Goal: Find specific page/section: Find specific page/section

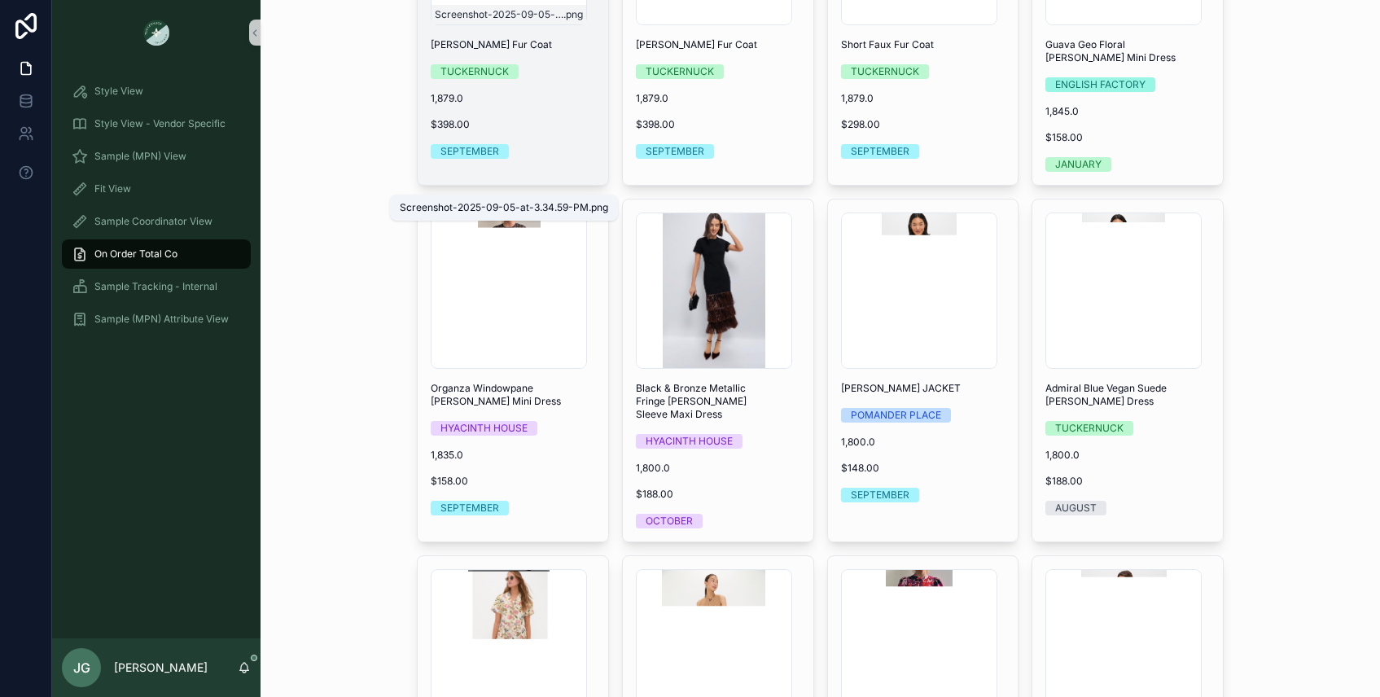
scroll to position [4795, 0]
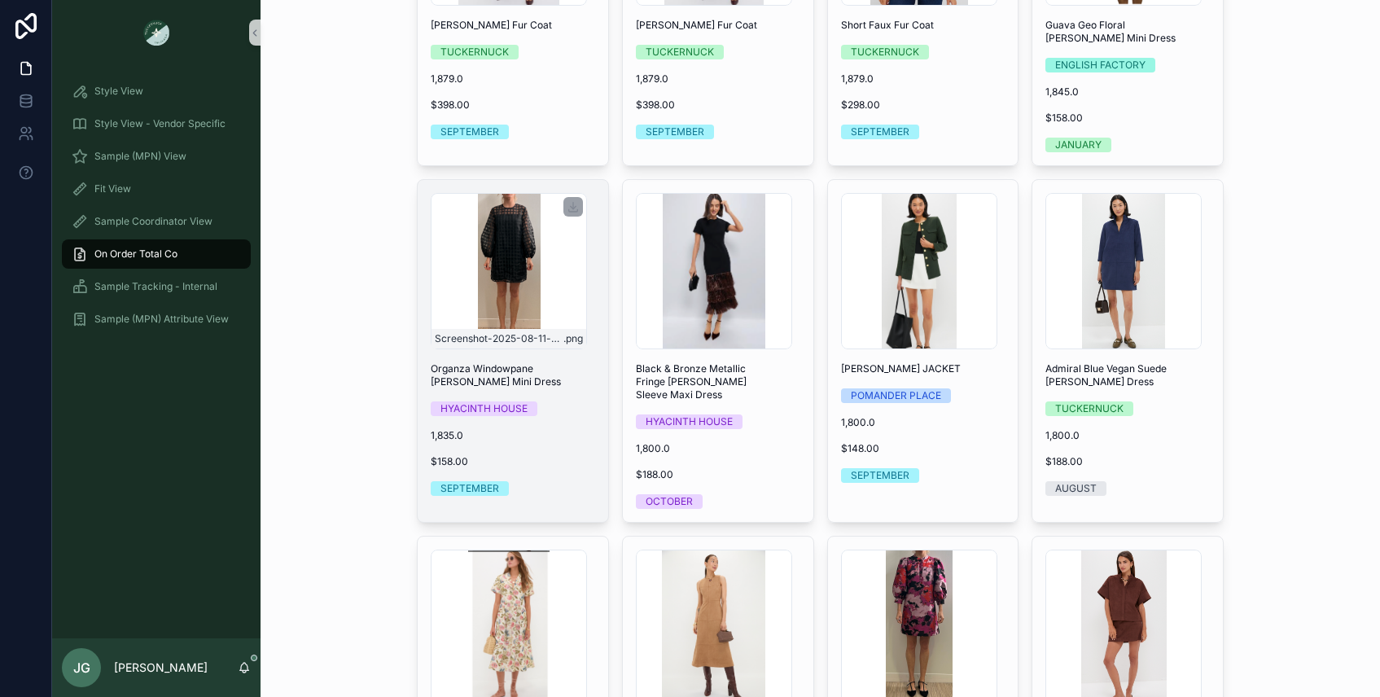
click at [521, 229] on div "Screenshot-2025-08-11-at-11.50.53-AM .png" at bounding box center [509, 271] width 156 height 156
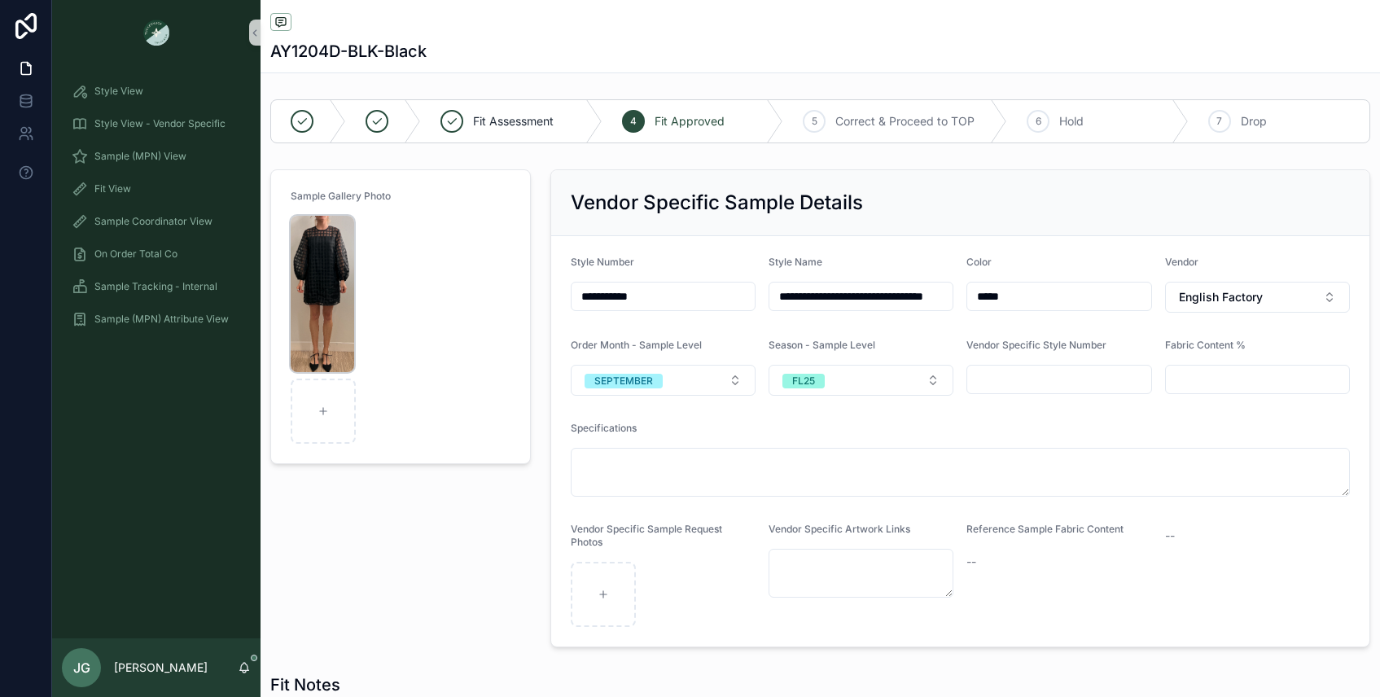
click at [317, 283] on img "scrollable content" at bounding box center [323, 294] width 64 height 156
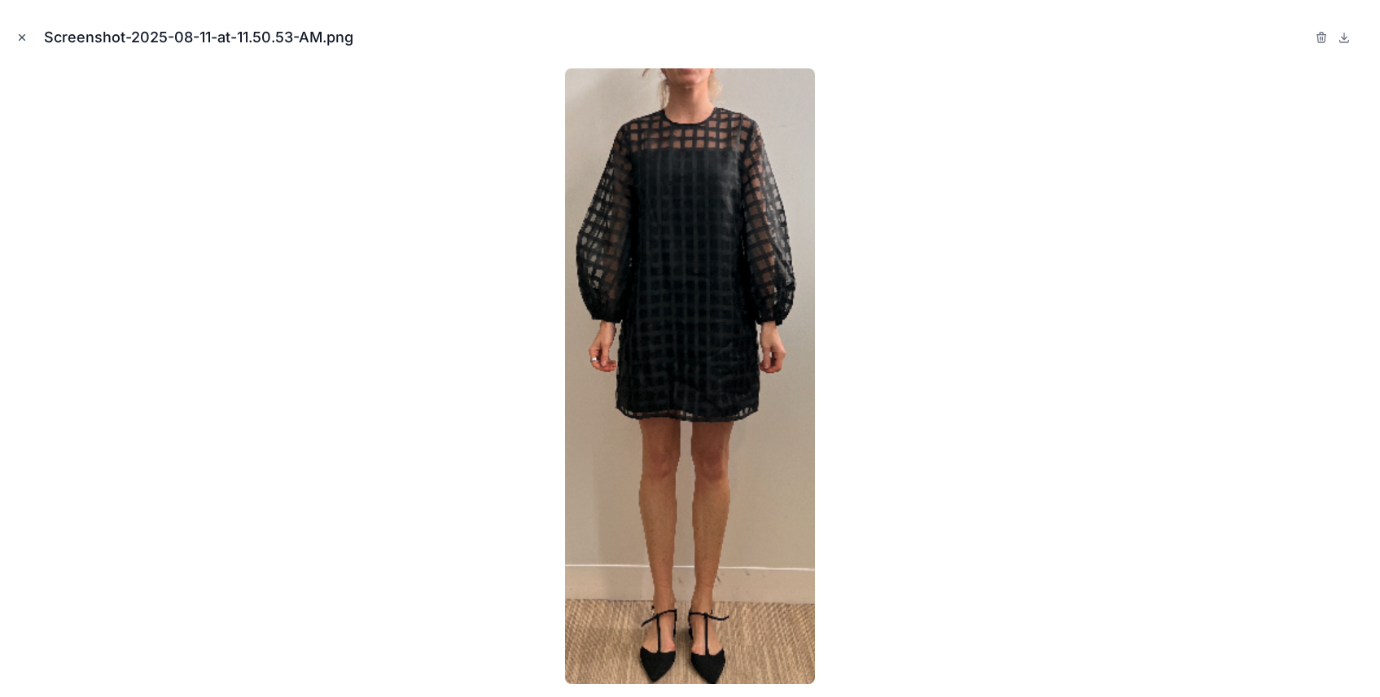
click at [20, 33] on icon "Close modal" at bounding box center [21, 37] width 11 height 11
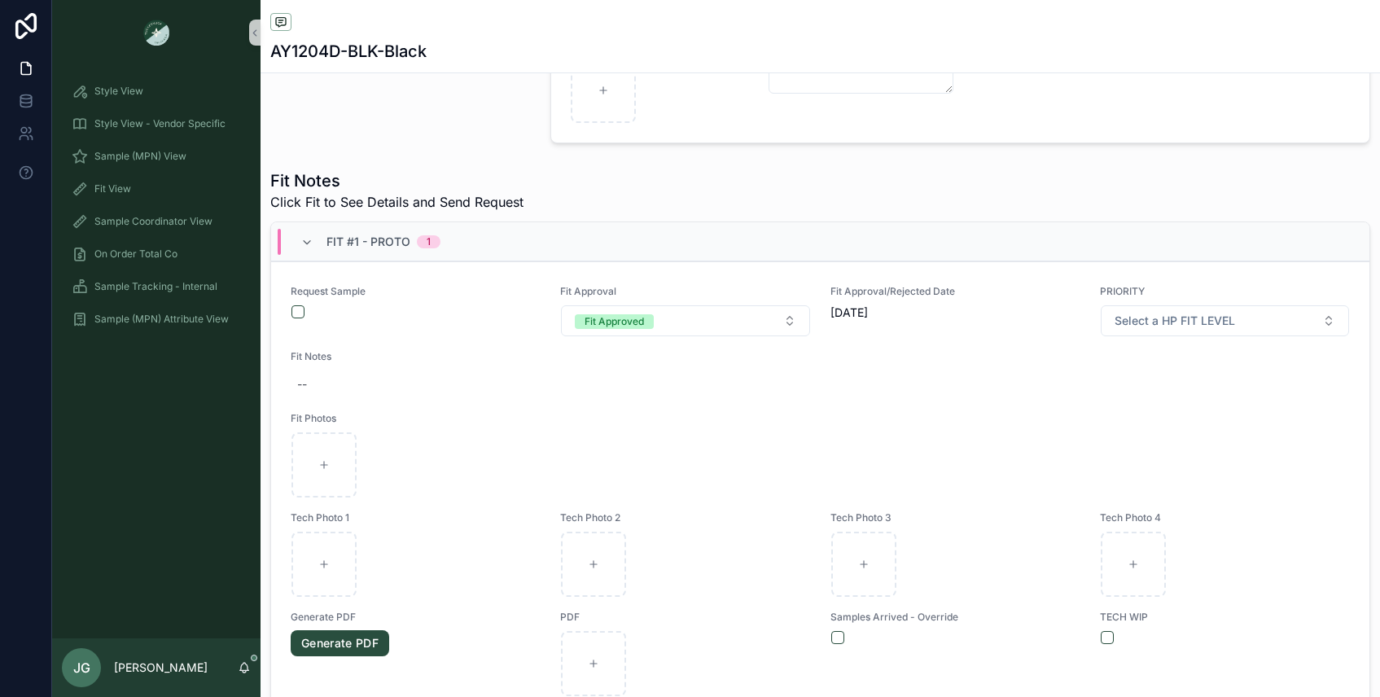
scroll to position [505, 0]
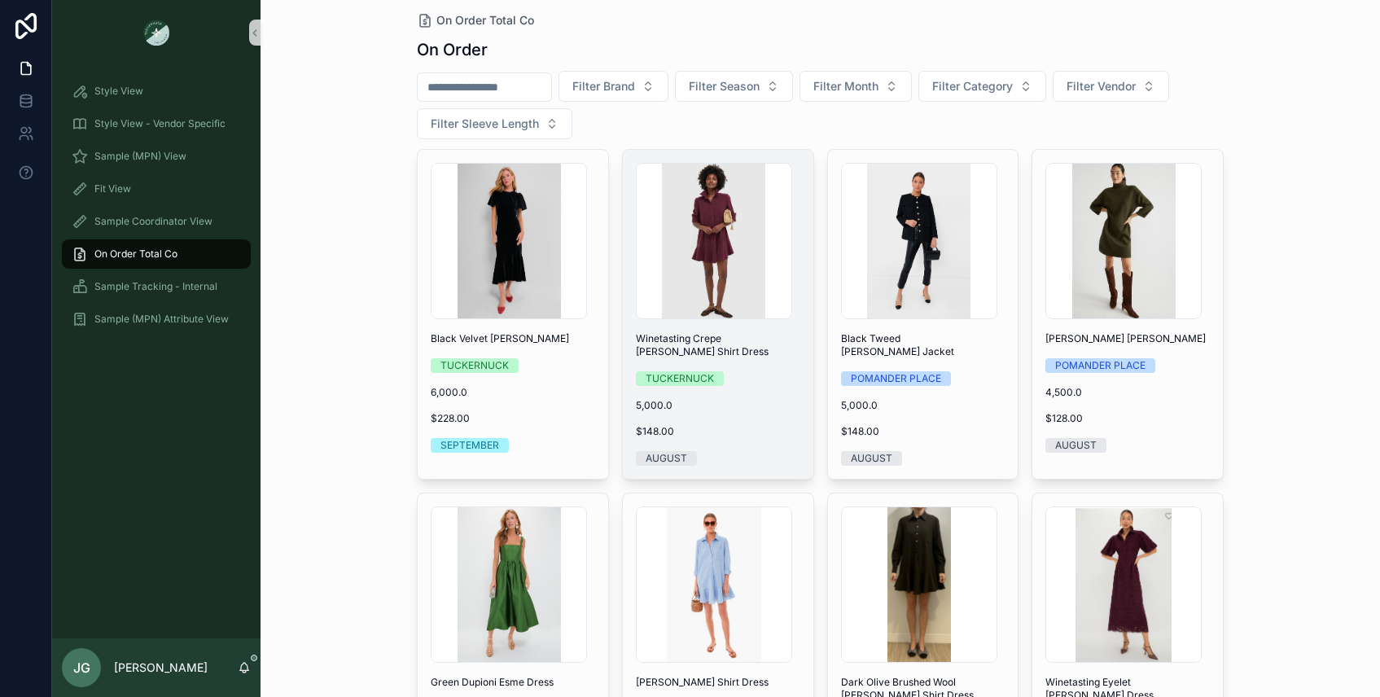
scroll to position [17, 0]
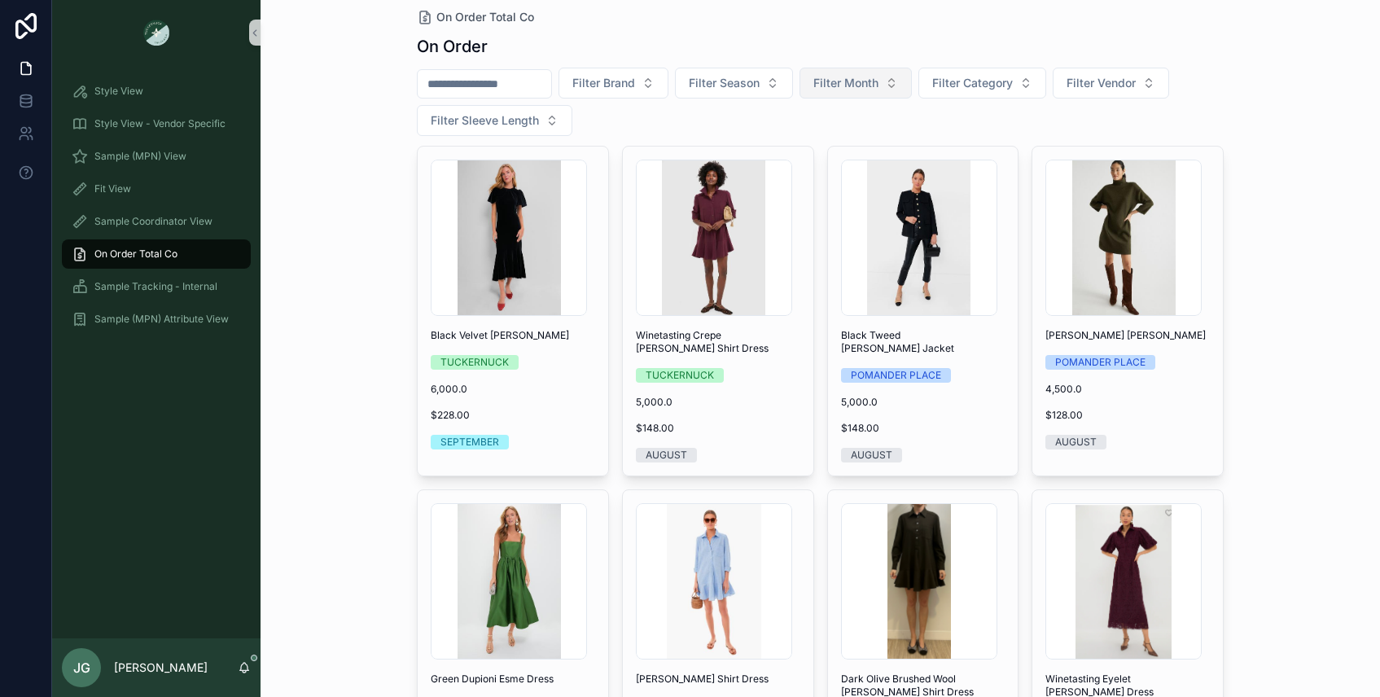
click at [834, 89] on span "Filter Month" at bounding box center [845, 83] width 65 height 16
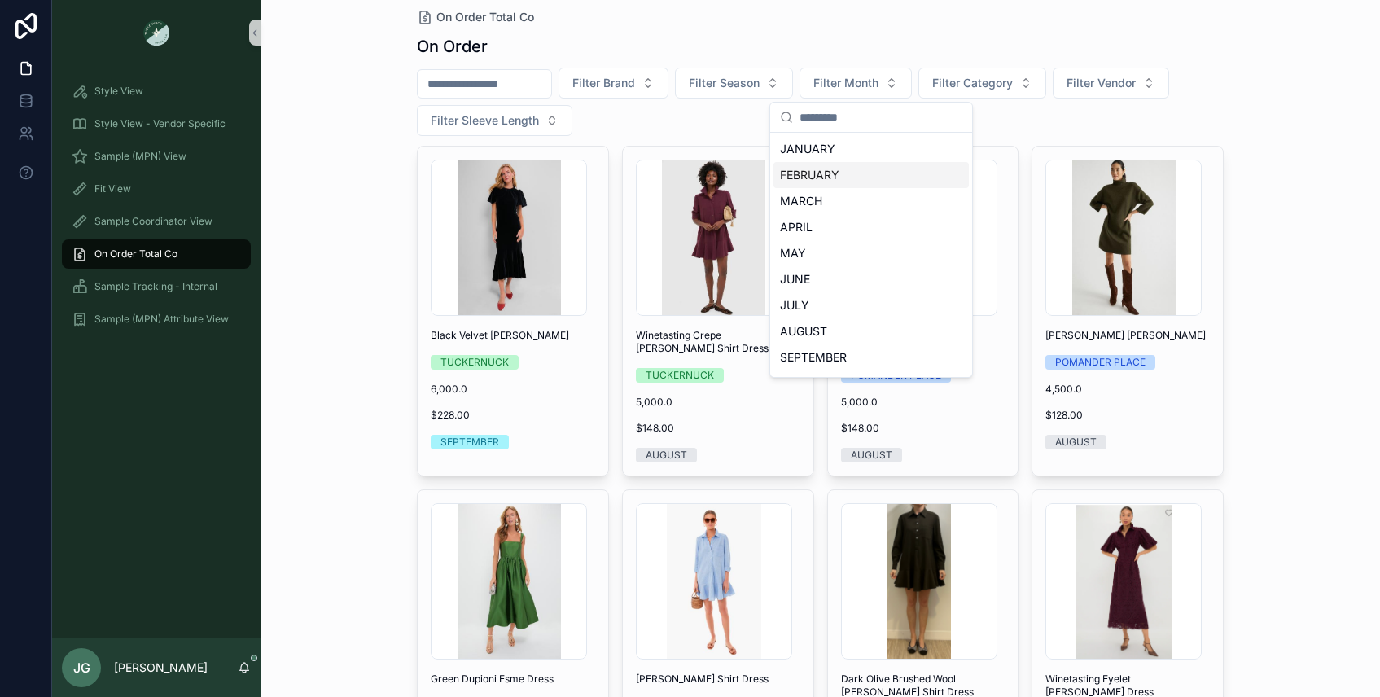
click at [839, 171] on div "FEBRUARY" at bounding box center [871, 175] width 195 height 26
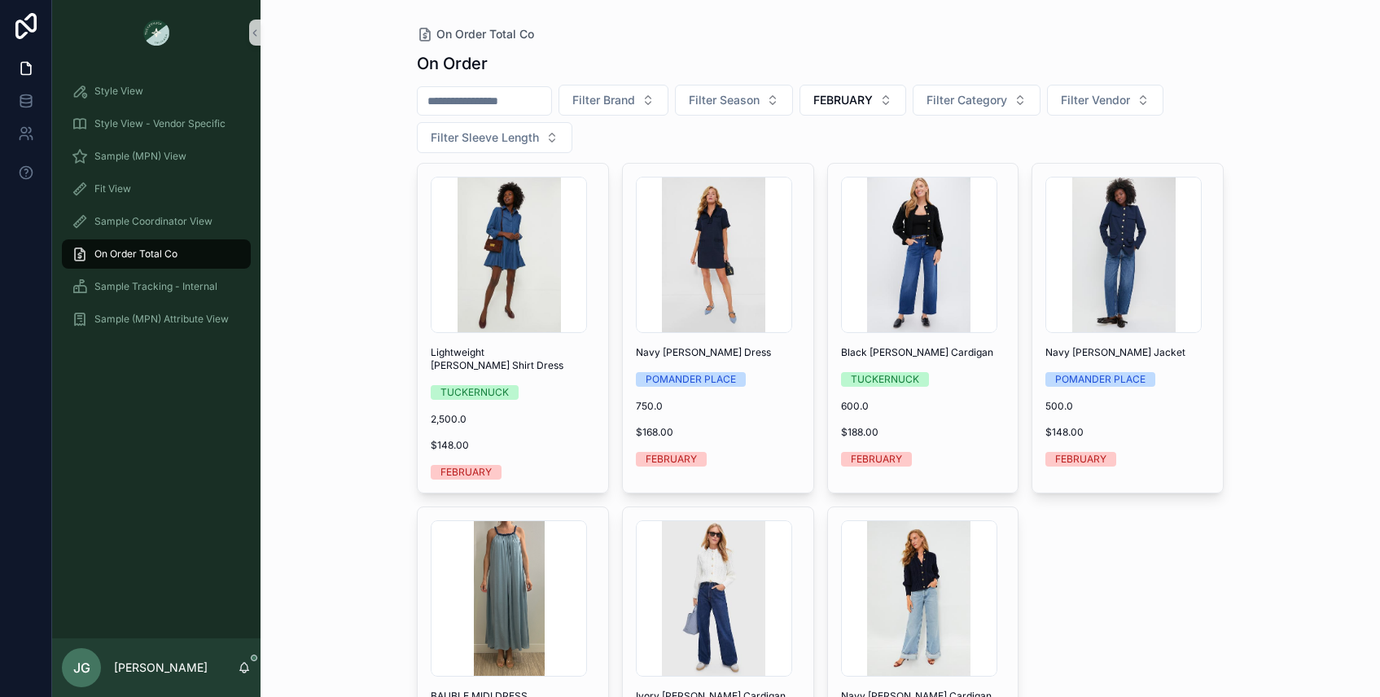
drag, startPoint x: 155, startPoint y: 173, endPoint x: 156, endPoint y: 160, distance: 13.1
click at [155, 173] on div "Fit View" at bounding box center [156, 189] width 208 height 33
click at [159, 151] on span "Sample (MPN) View" at bounding box center [140, 156] width 92 height 13
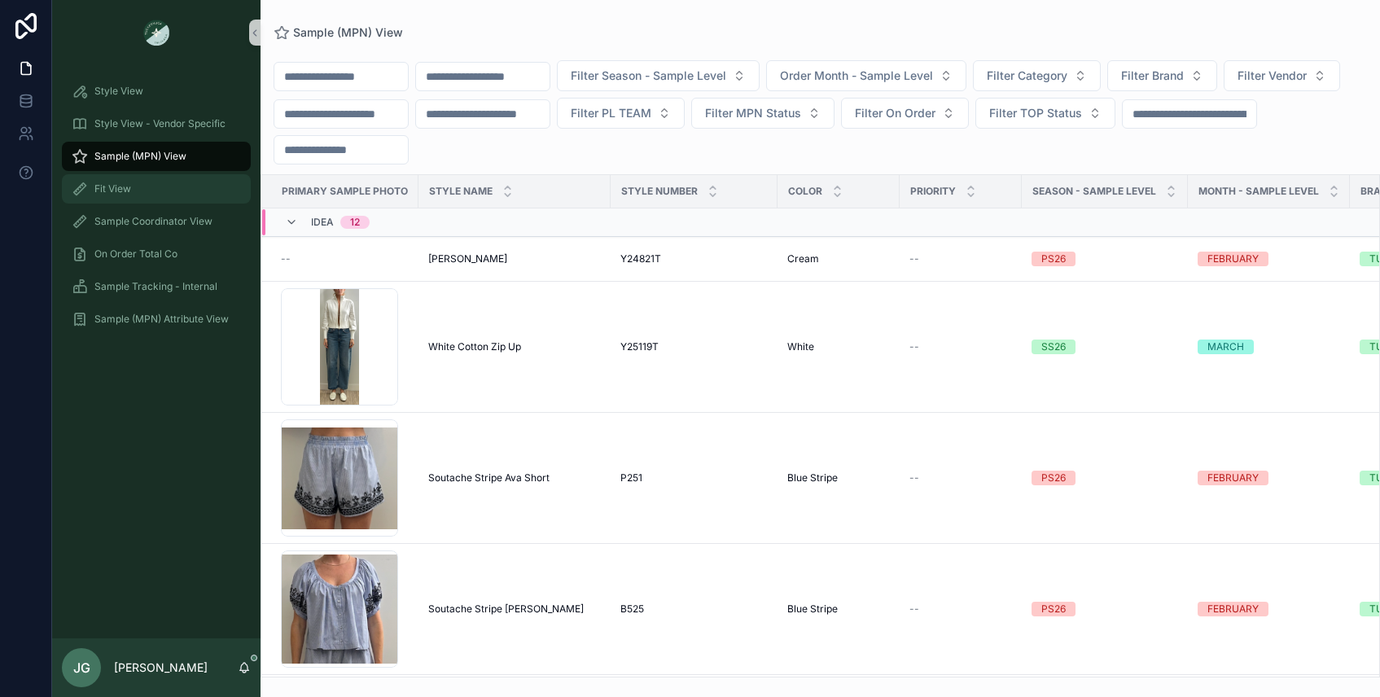
click at [156, 189] on div "Fit View" at bounding box center [156, 189] width 169 height 26
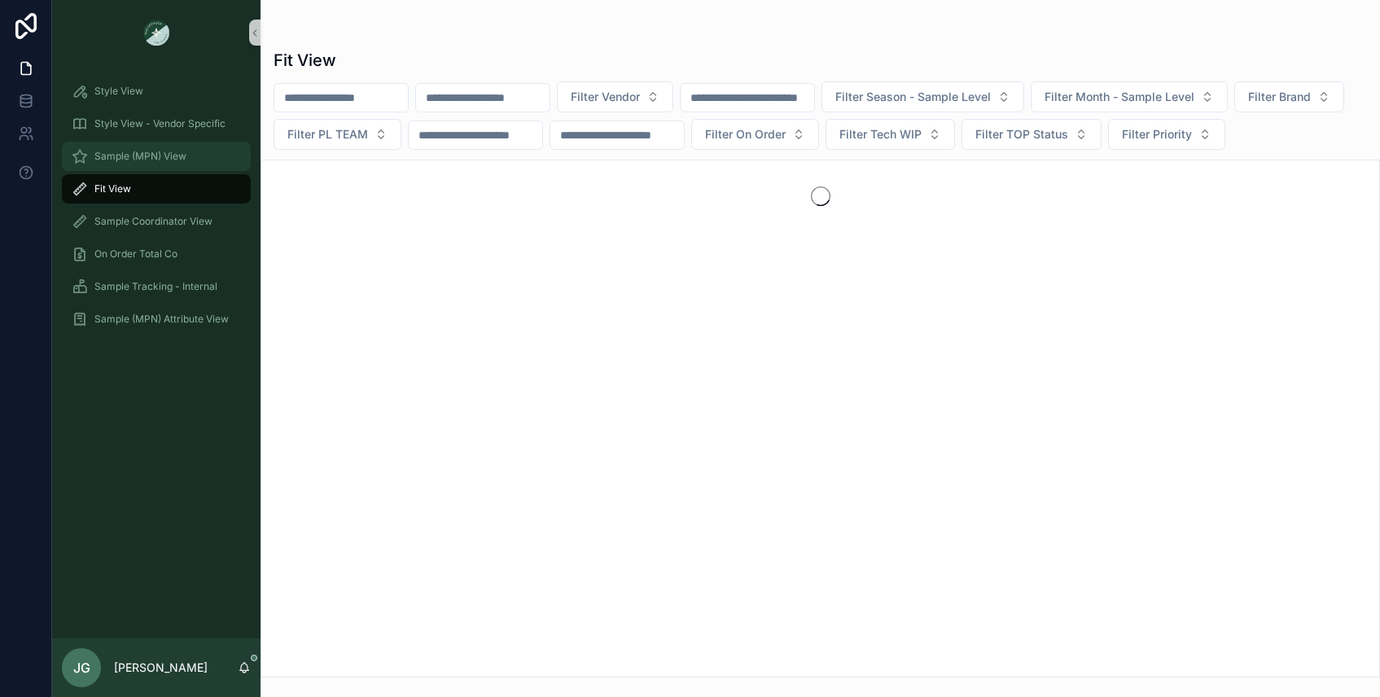
click at [159, 168] on div "Sample (MPN) View" at bounding box center [156, 156] width 169 height 26
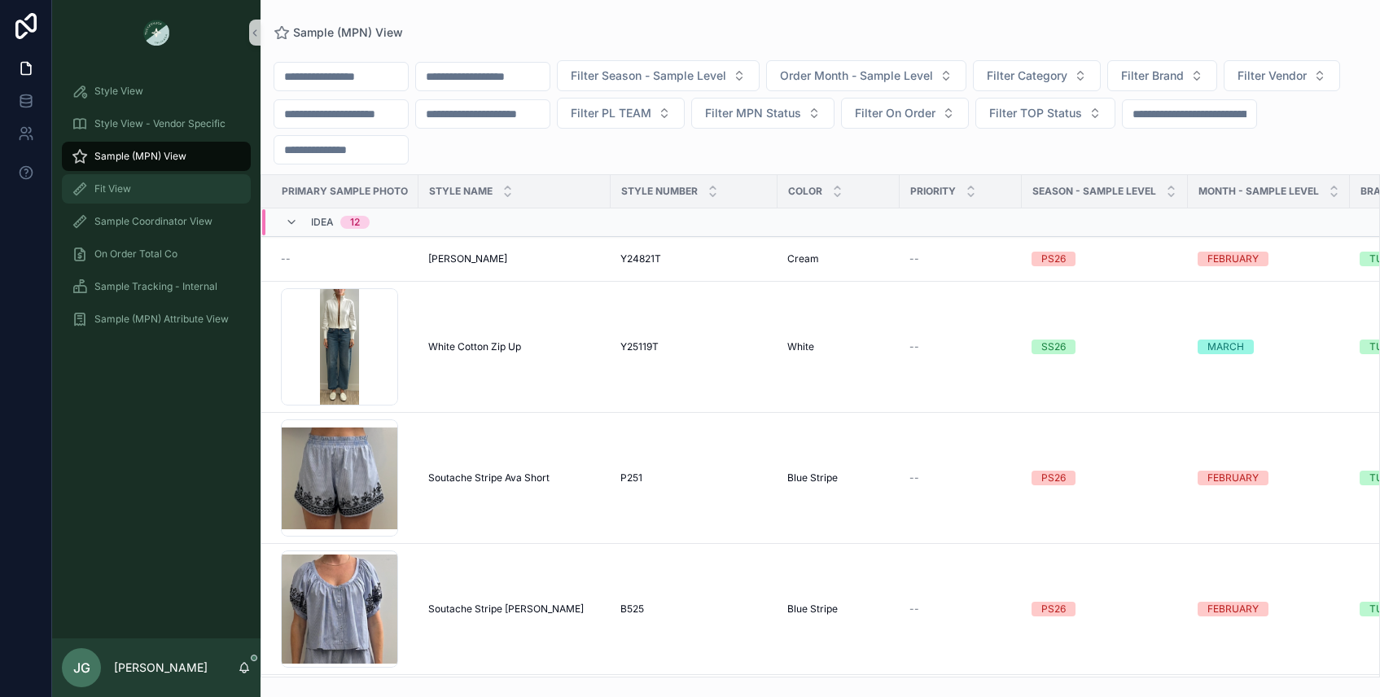
click at [162, 200] on div "Fit View" at bounding box center [156, 189] width 169 height 26
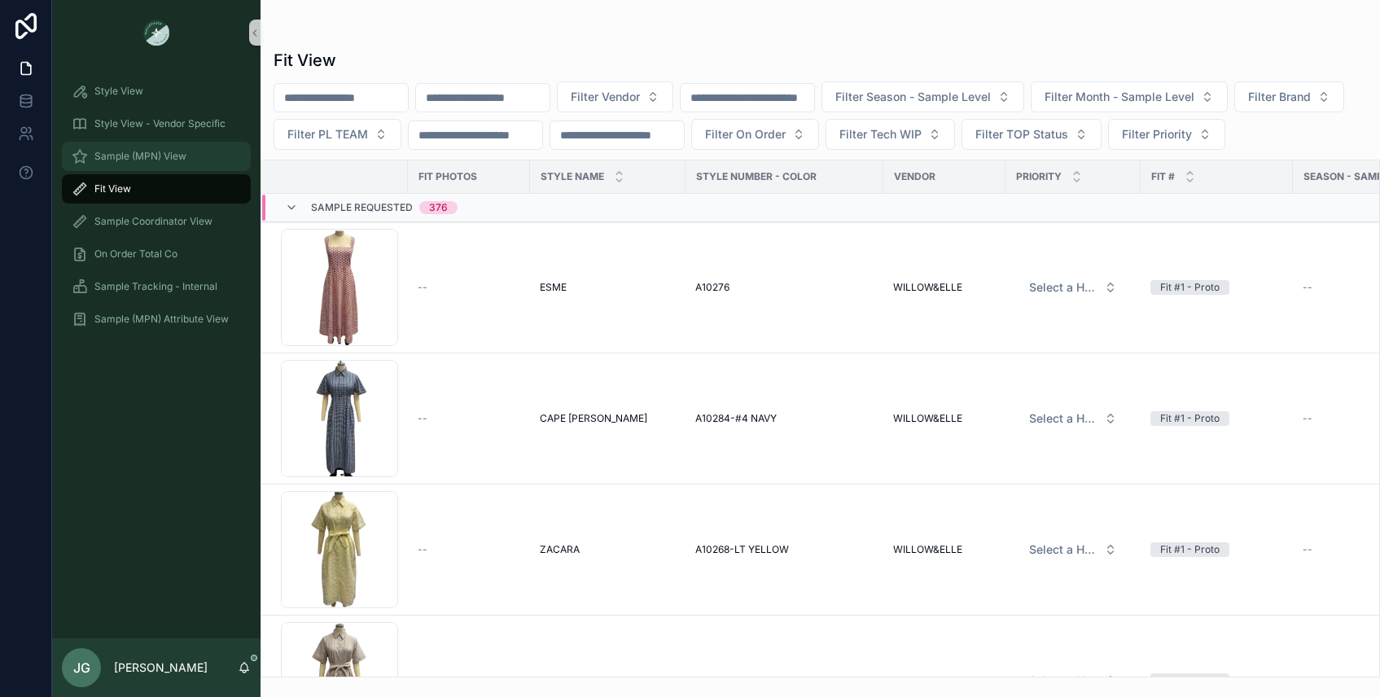
click at [149, 158] on span "Sample (MPN) View" at bounding box center [140, 156] width 92 height 13
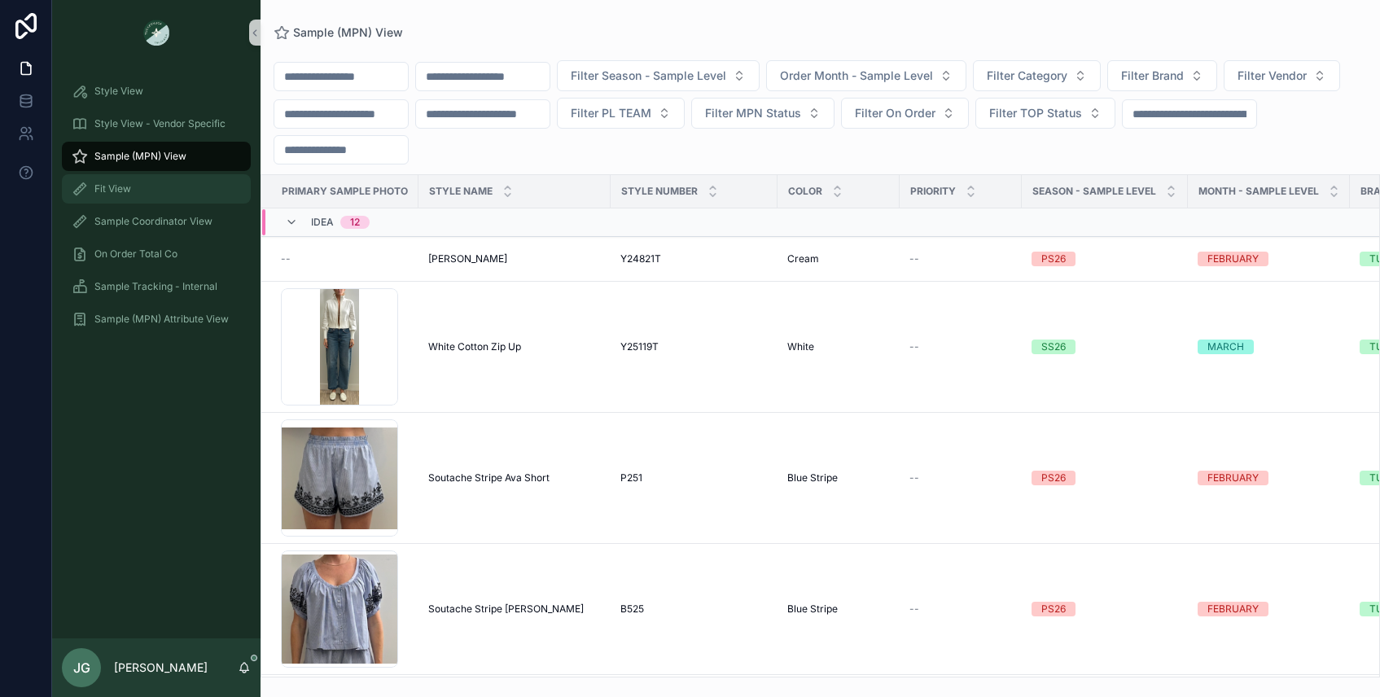
click at [181, 181] on div "Fit View" at bounding box center [156, 189] width 169 height 26
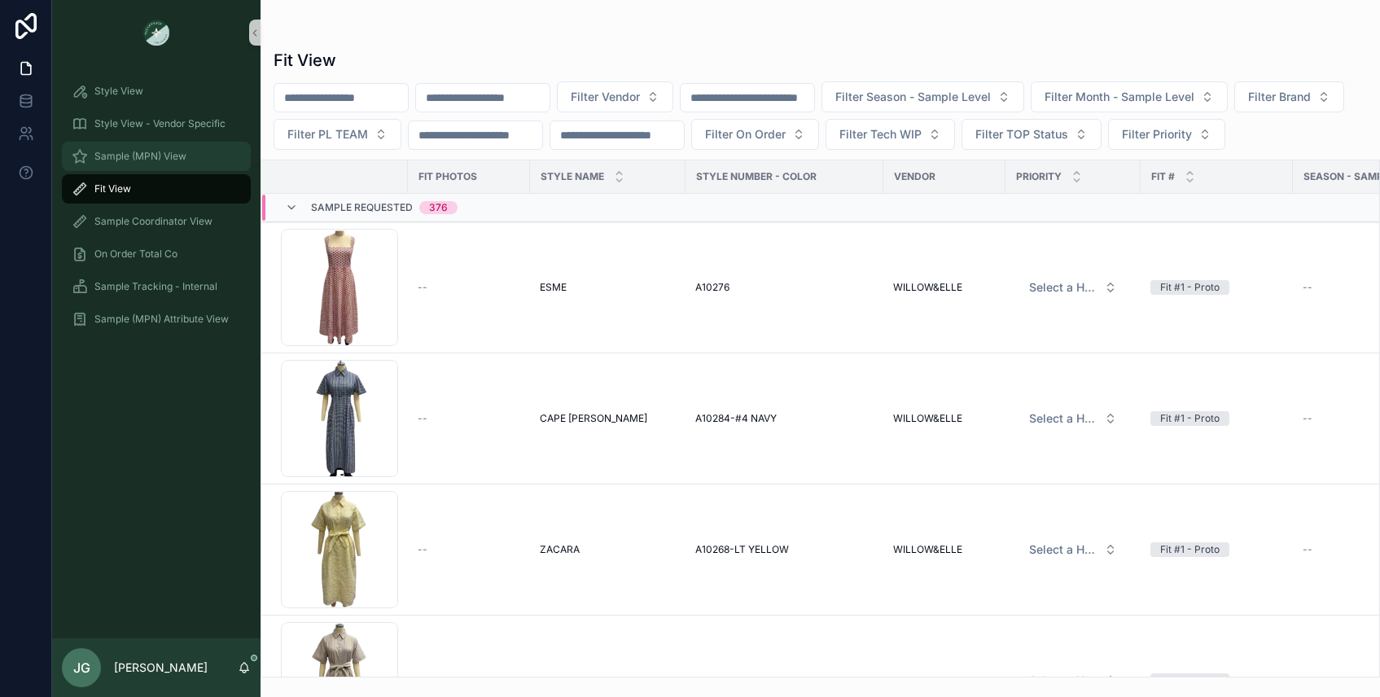
click at [196, 160] on div "Sample (MPN) View" at bounding box center [156, 156] width 169 height 26
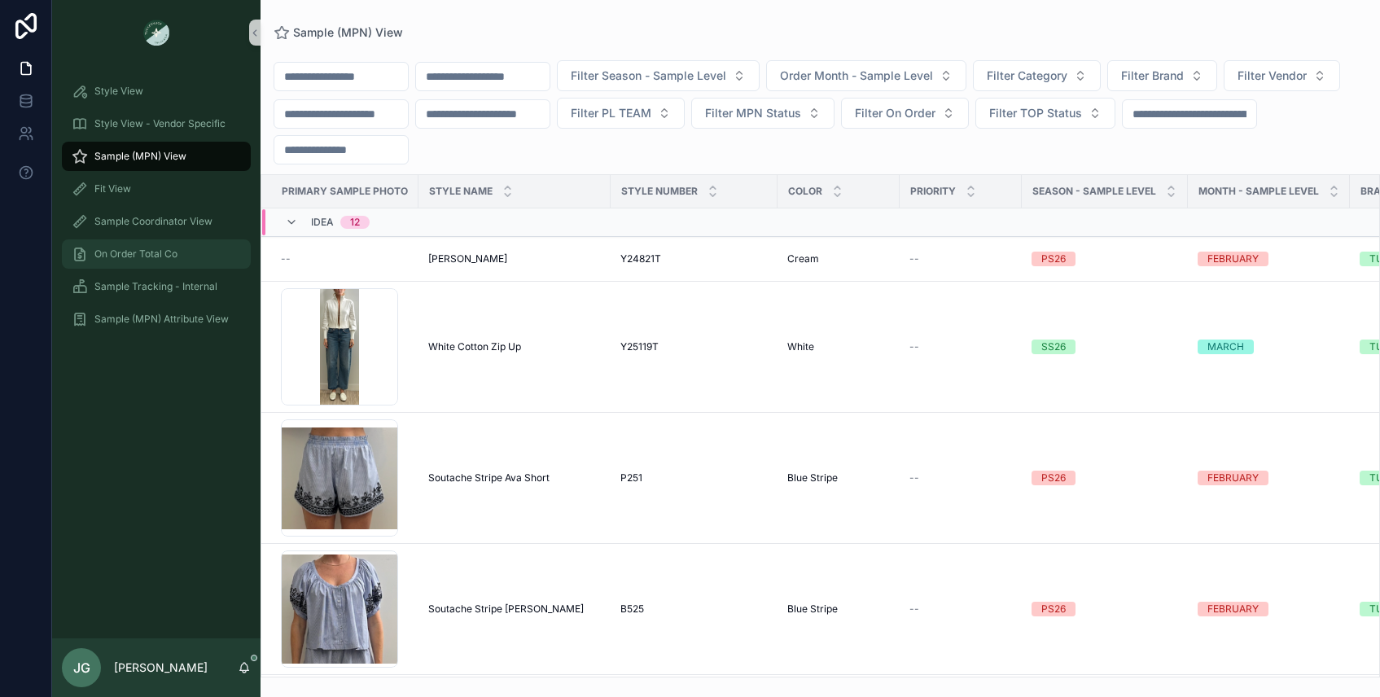
click at [171, 254] on span "On Order Total Co" at bounding box center [135, 254] width 83 height 13
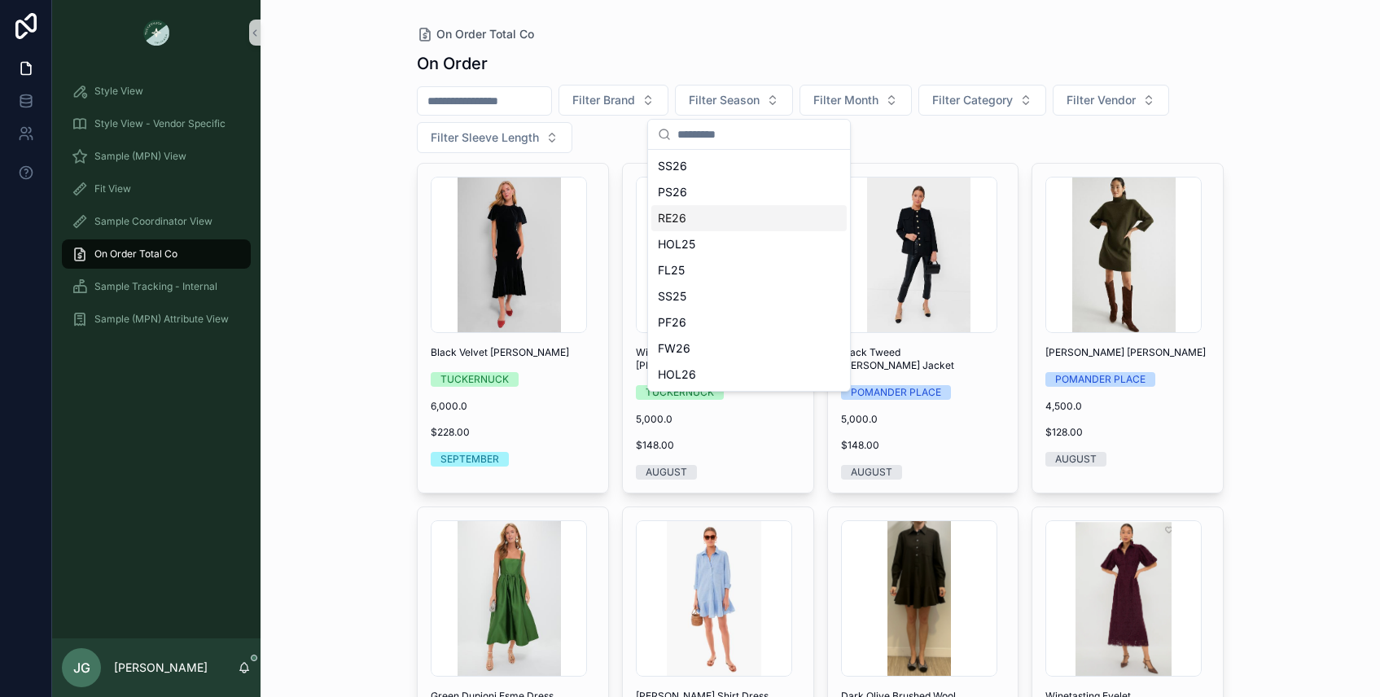
click at [726, 219] on div "RE26" at bounding box center [748, 218] width 195 height 26
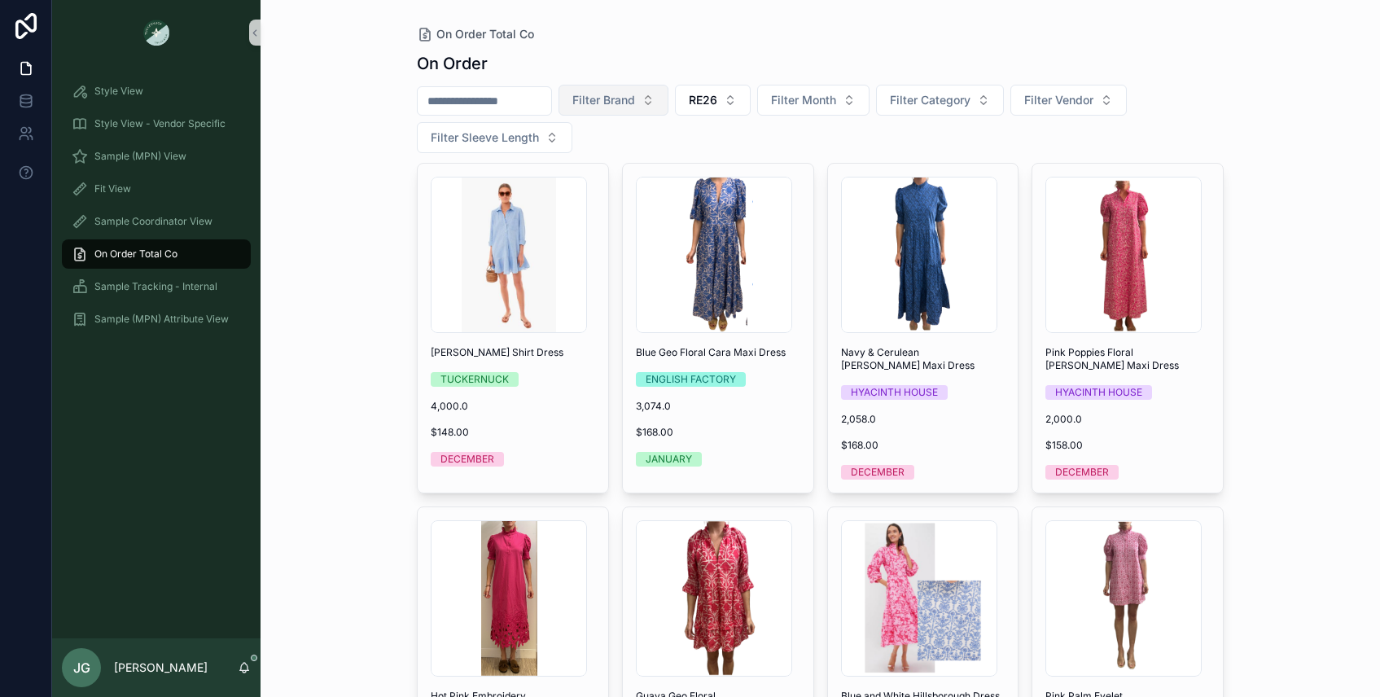
click at [624, 99] on span "Filter Brand" at bounding box center [603, 100] width 63 height 16
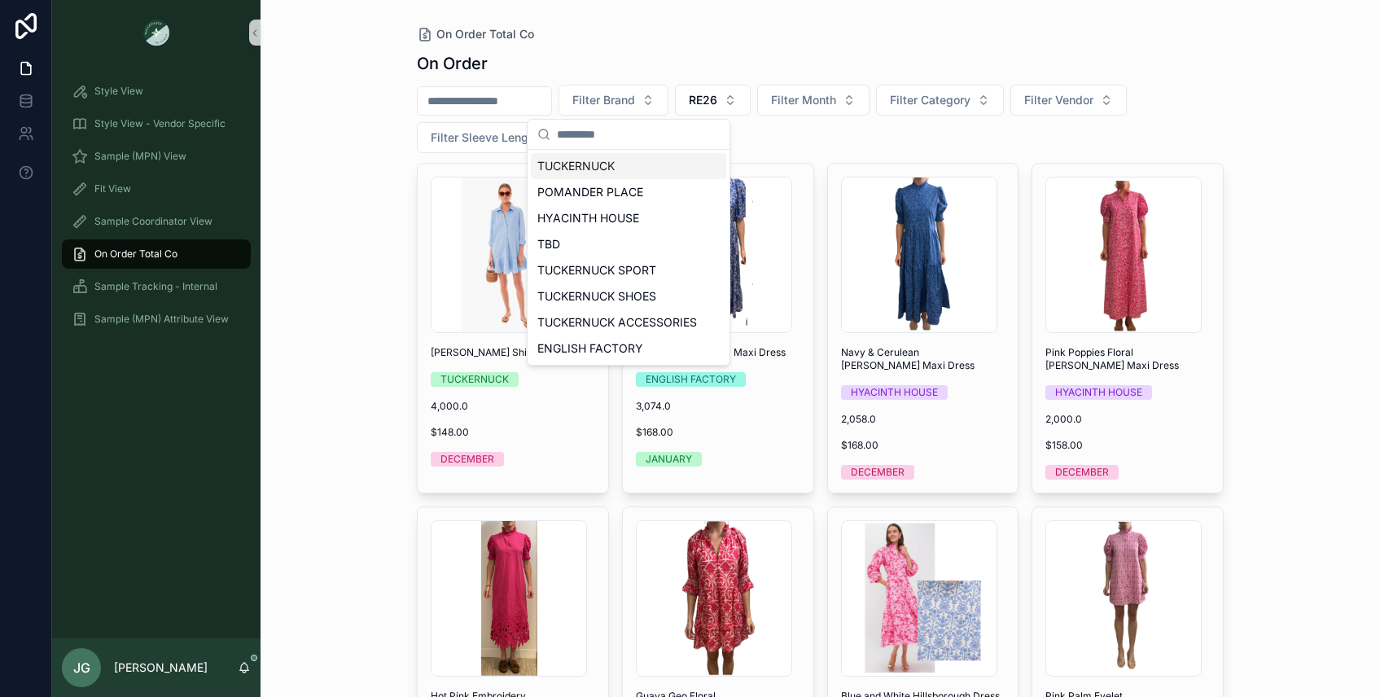
click at [615, 160] on div "TUCKERNUCK" at bounding box center [628, 166] width 195 height 26
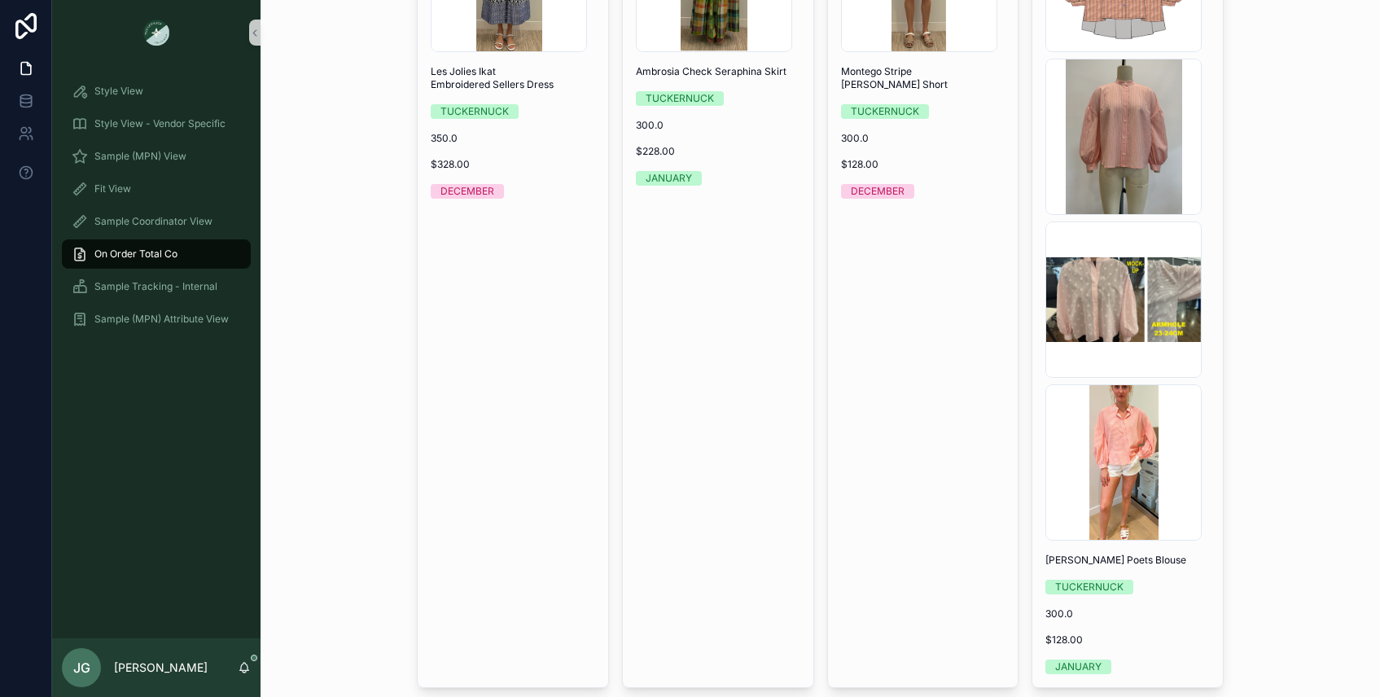
scroll to position [5679, 0]
